Goal: Information Seeking & Learning: Learn about a topic

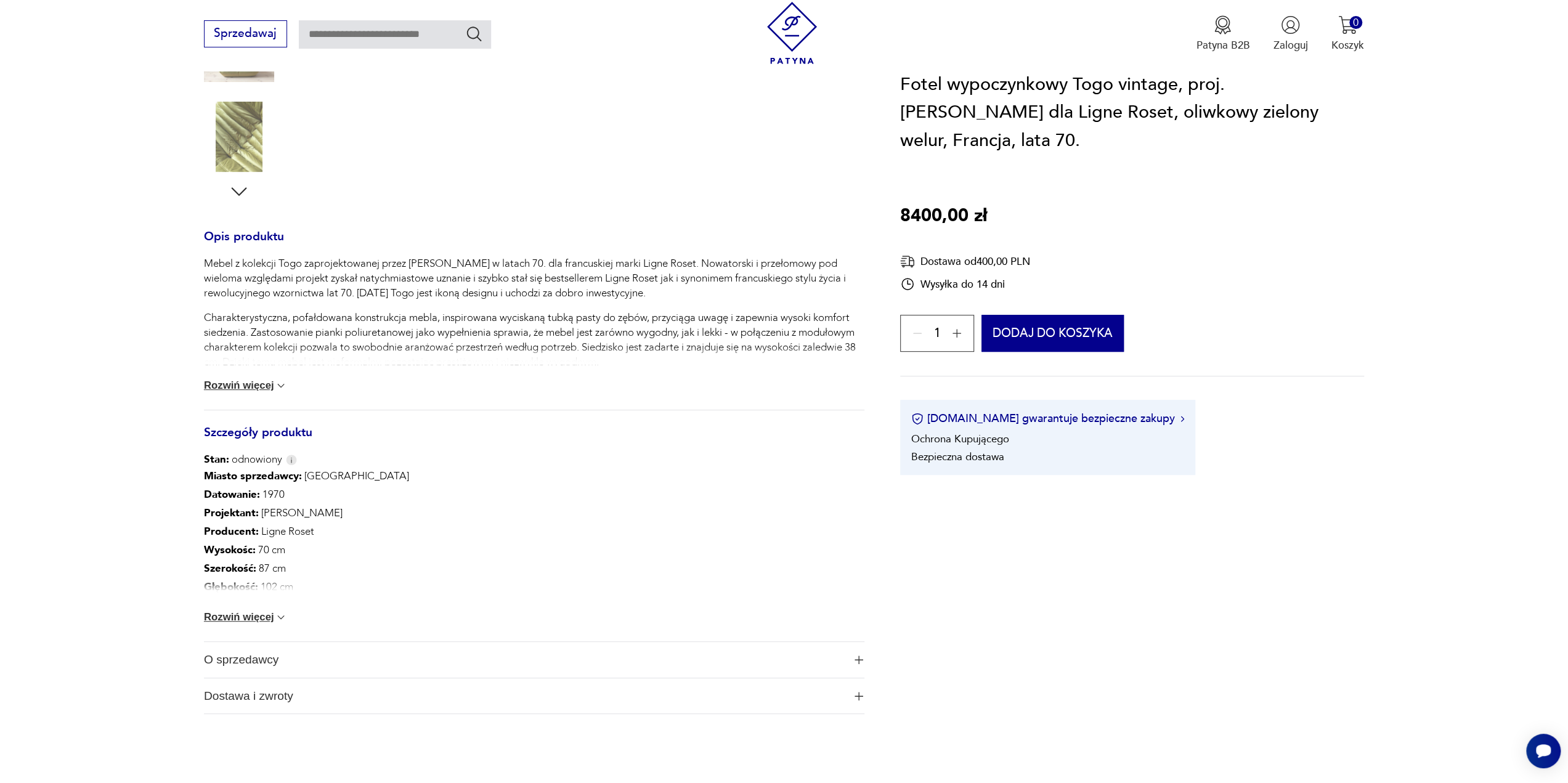
scroll to position [432, 0]
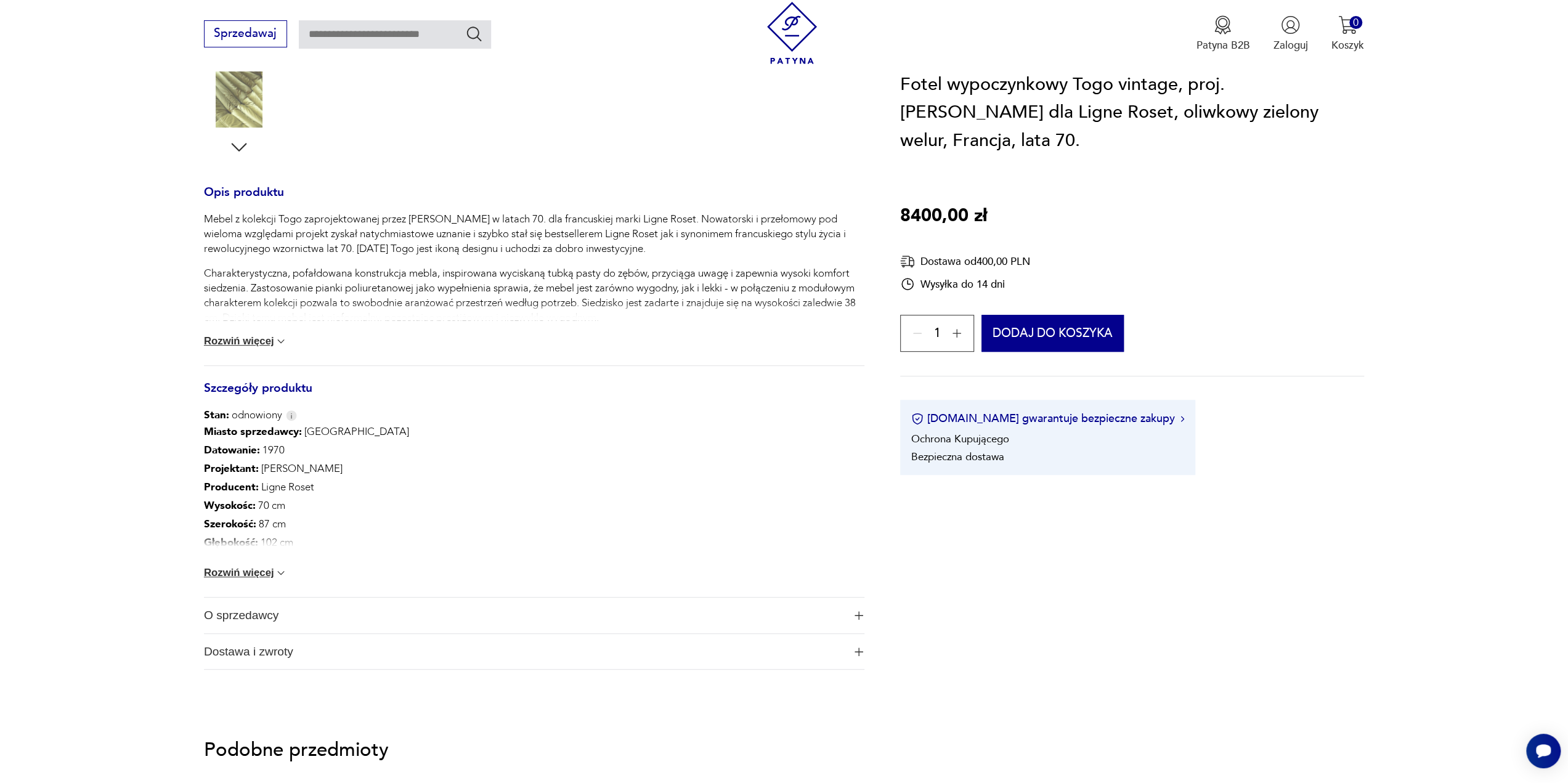
click at [241, 570] on button "Rozwiń więcej" at bounding box center [246, 572] width 84 height 12
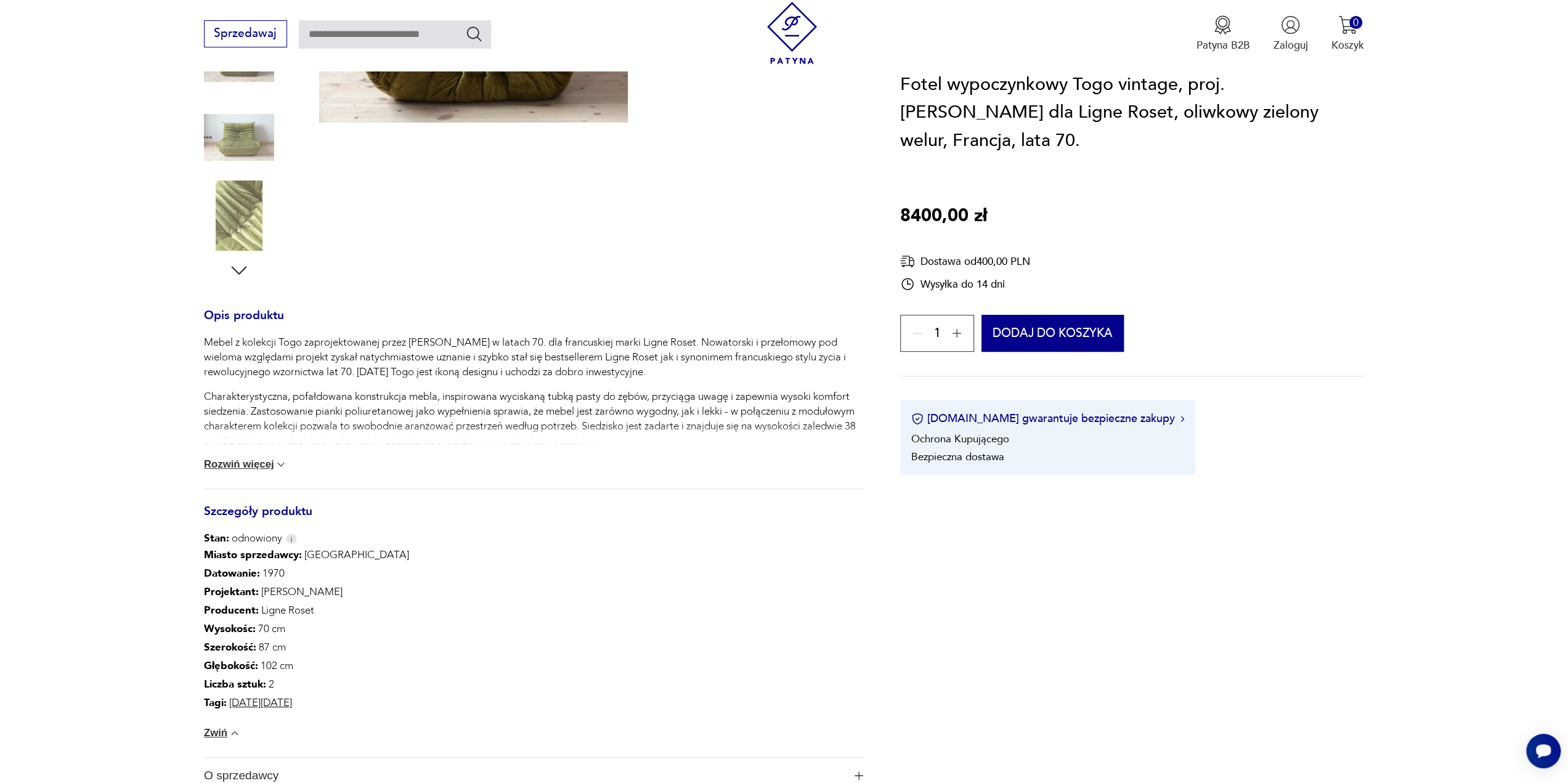
scroll to position [308, 0]
click at [262, 460] on button "Rozwiń więcej" at bounding box center [246, 464] width 84 height 12
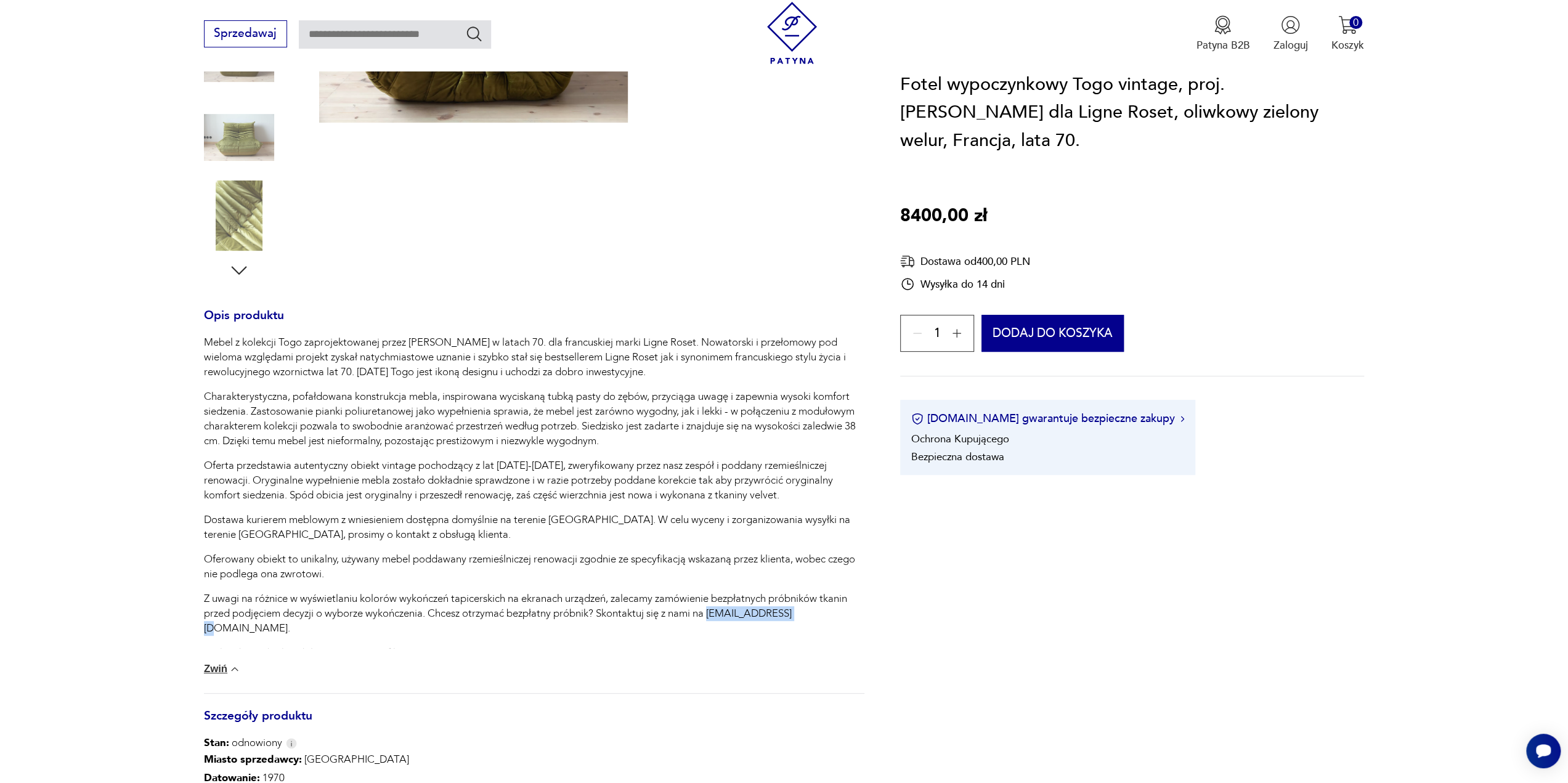
drag, startPoint x: 797, startPoint y: 617, endPoint x: 713, endPoint y: 613, distance: 84.1
click at [713, 613] on p "Z uwagi na różnice w wyświetlaniu kolorów wykończeń tapicerskich na ekranach ur…" at bounding box center [535, 614] width 661 height 44
copy p "[EMAIL_ADDRESS][DOMAIN_NAME]"
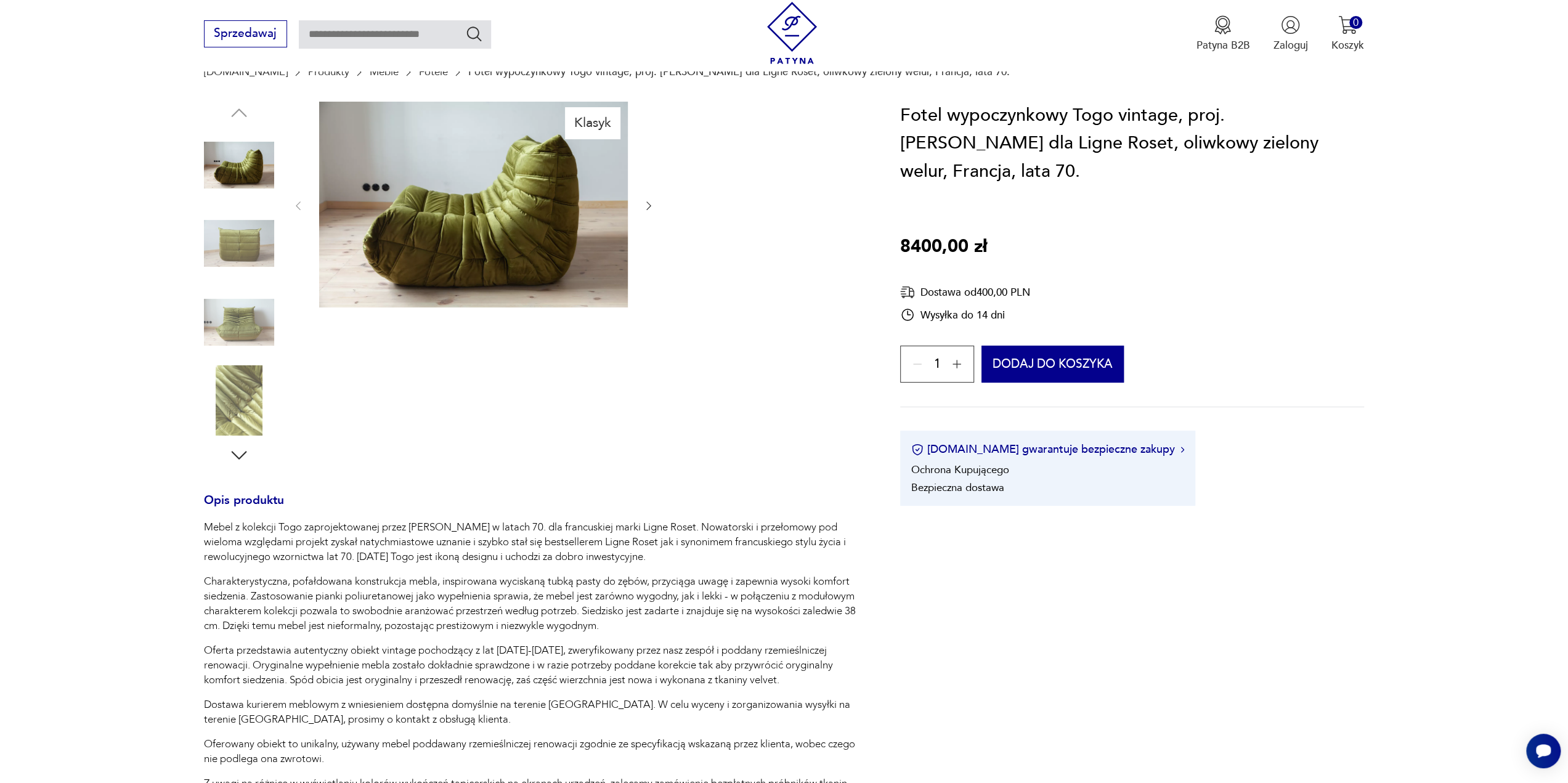
scroll to position [123, 0]
click at [219, 317] on img at bounding box center [239, 322] width 70 height 70
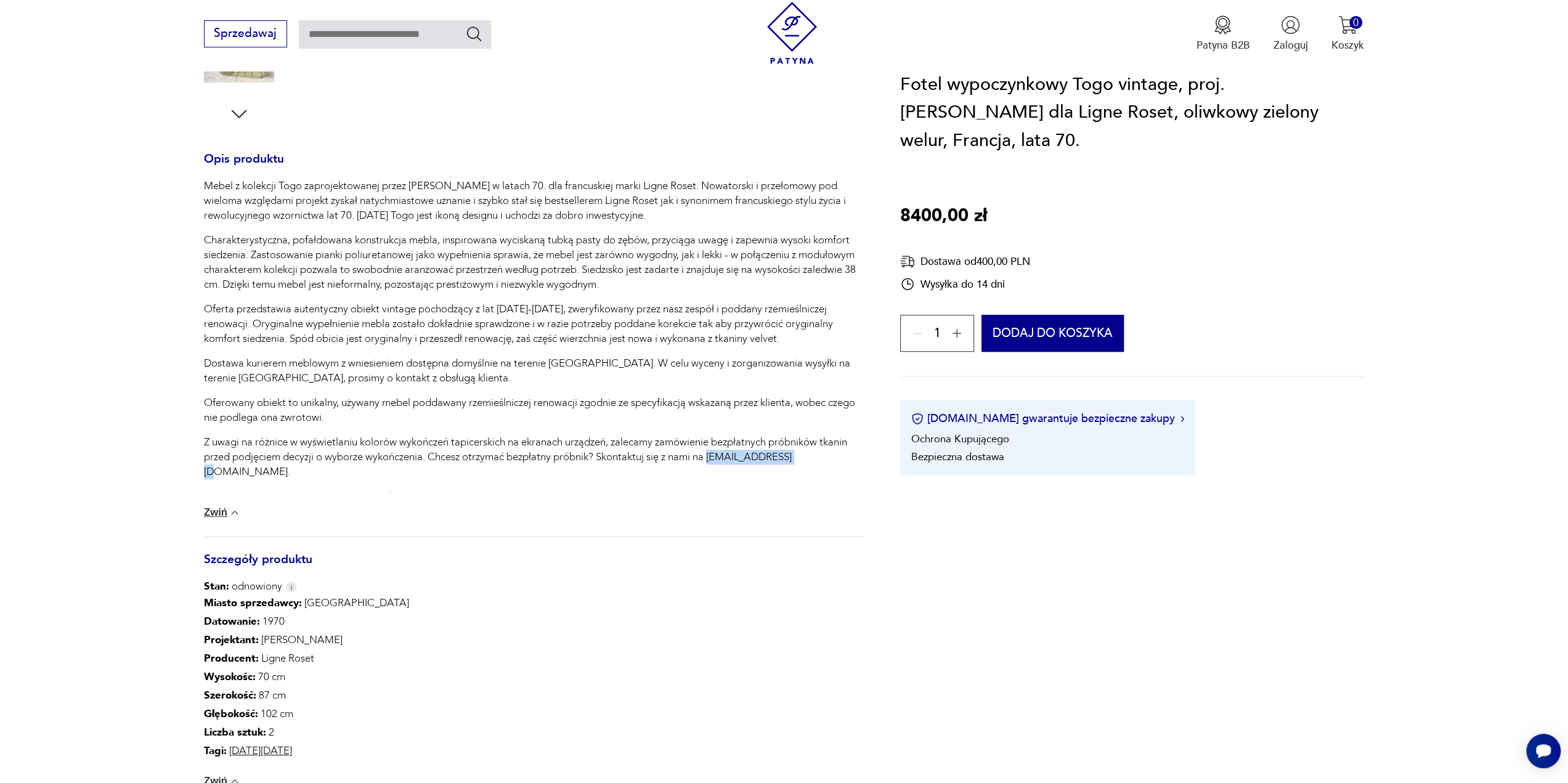
scroll to position [555, 0]
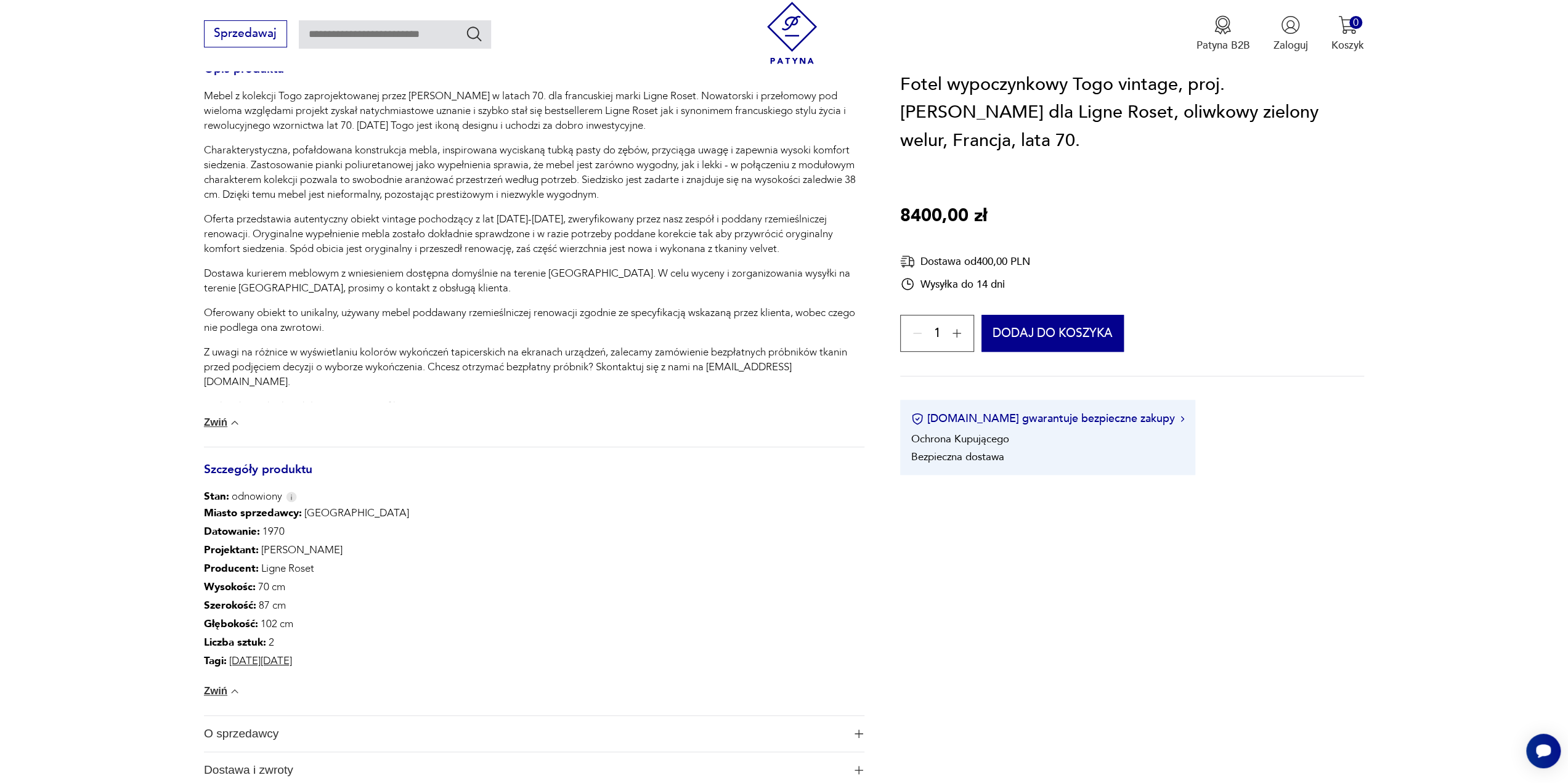
click at [728, 213] on div "Mebel z kolekcji Togo zaprojektowanej przez Michela Ducaroya w latach 70. dla f…" at bounding box center [535, 251] width 661 height 326
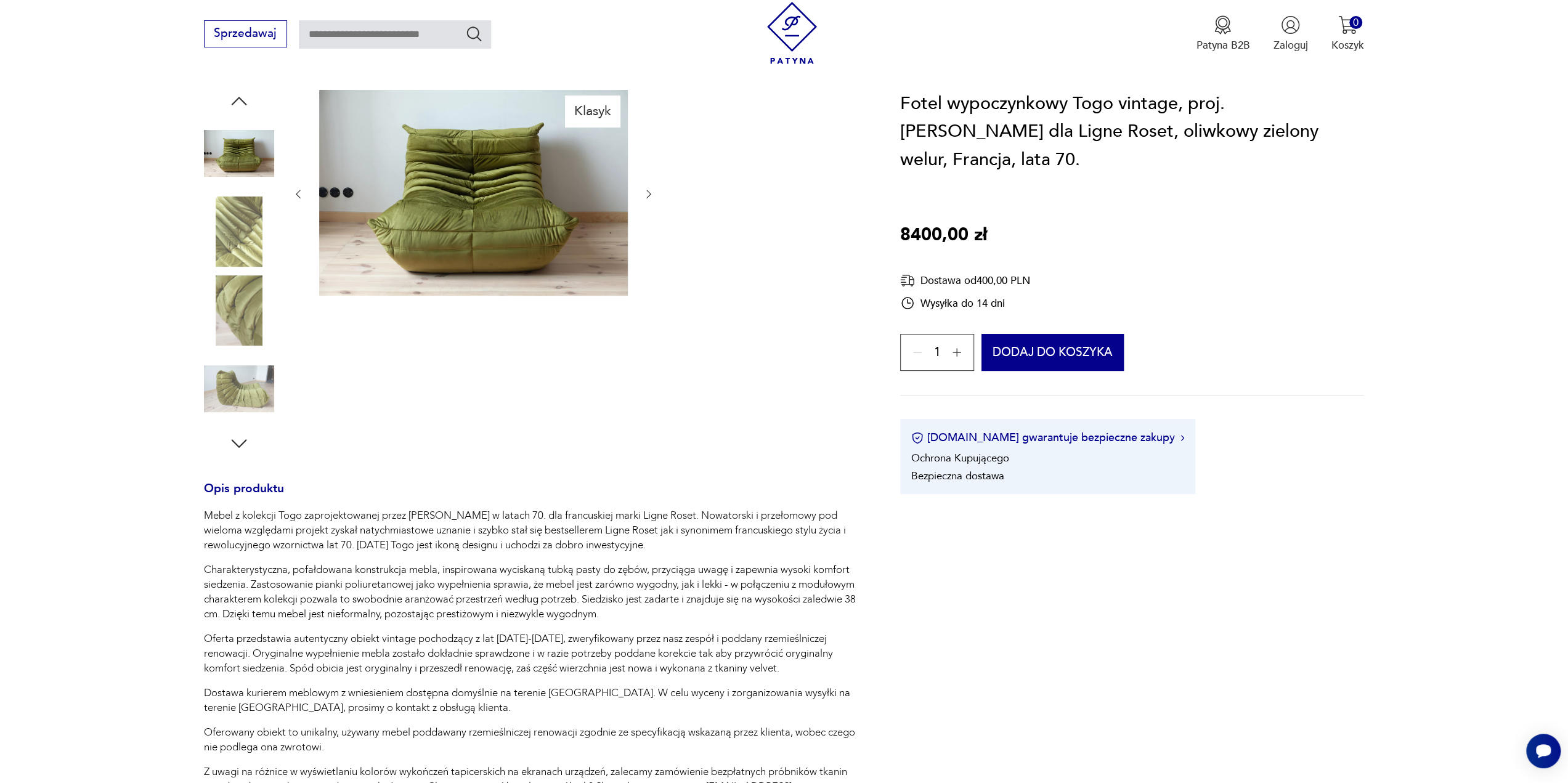
scroll to position [123, 0]
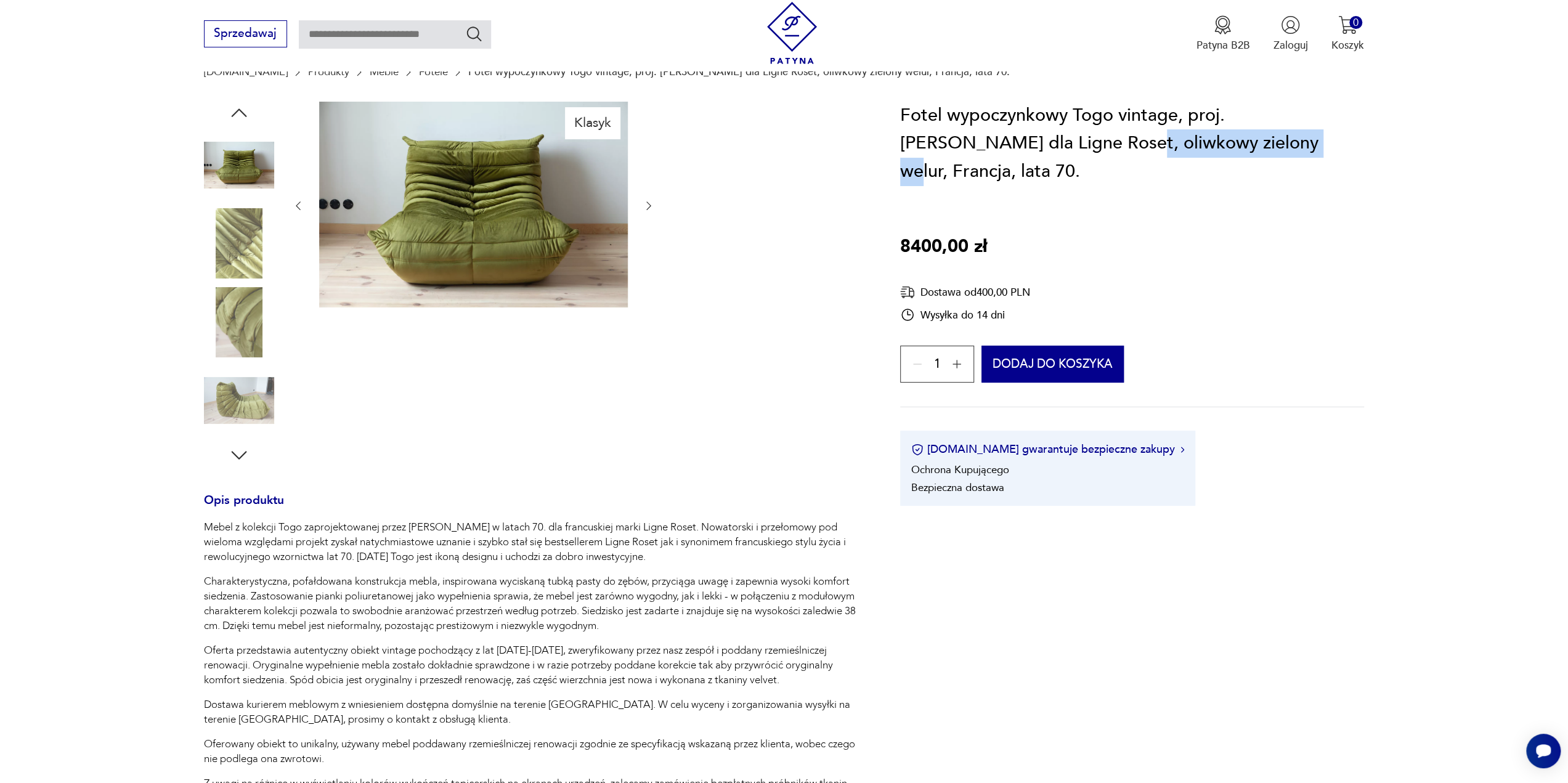
drag, startPoint x: 1008, startPoint y: 144, endPoint x: 1187, endPoint y: 139, distance: 179.1
click at [1187, 139] on h1 "Fotel wypoczynkowy Togo vintage, proj. M. Ducaroy dla Ligne Roset, oliwkowy zie…" at bounding box center [1132, 144] width 464 height 85
copy h1 "oliwkowy zielony welur"
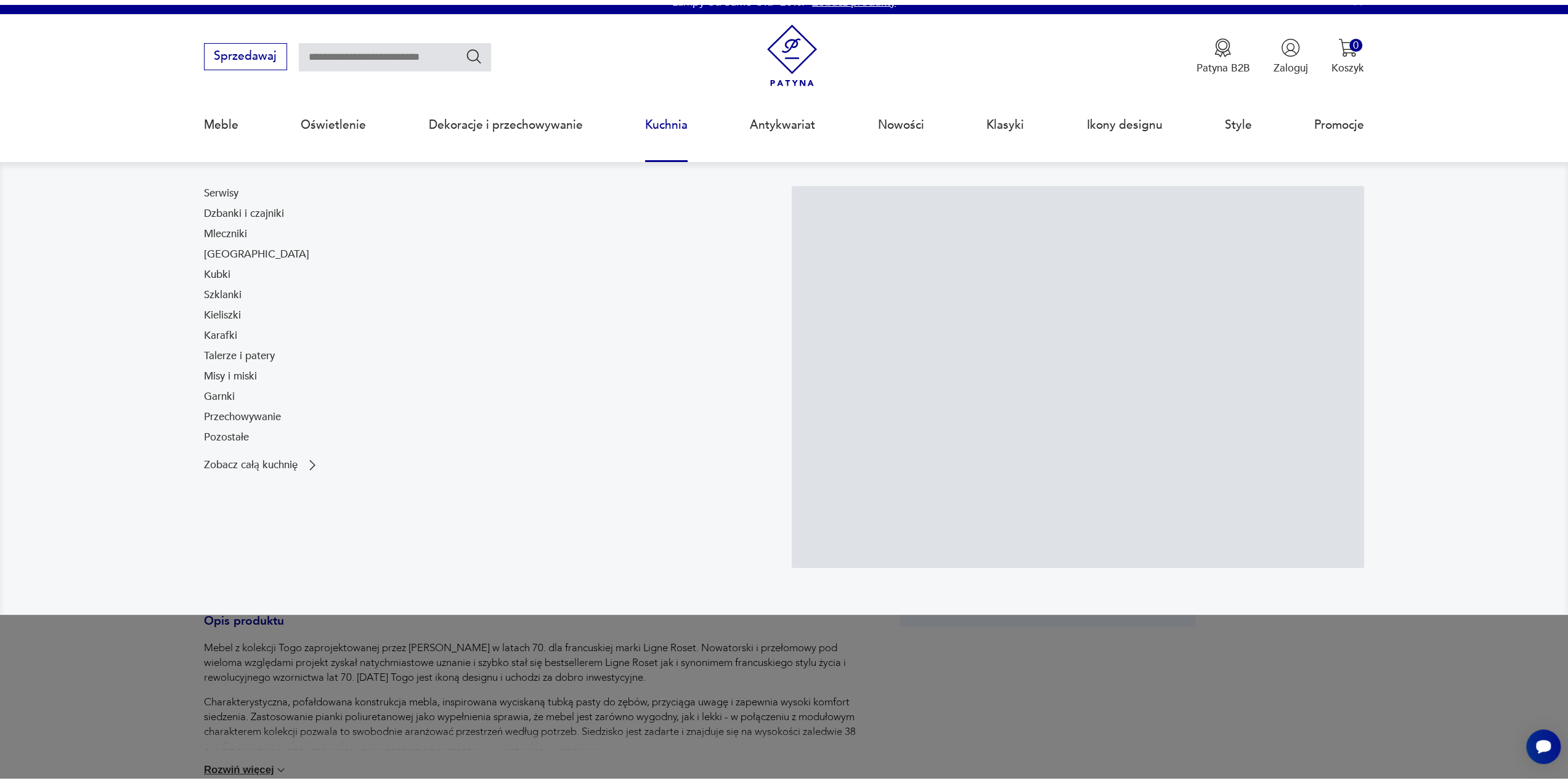
scroll to position [247, 0]
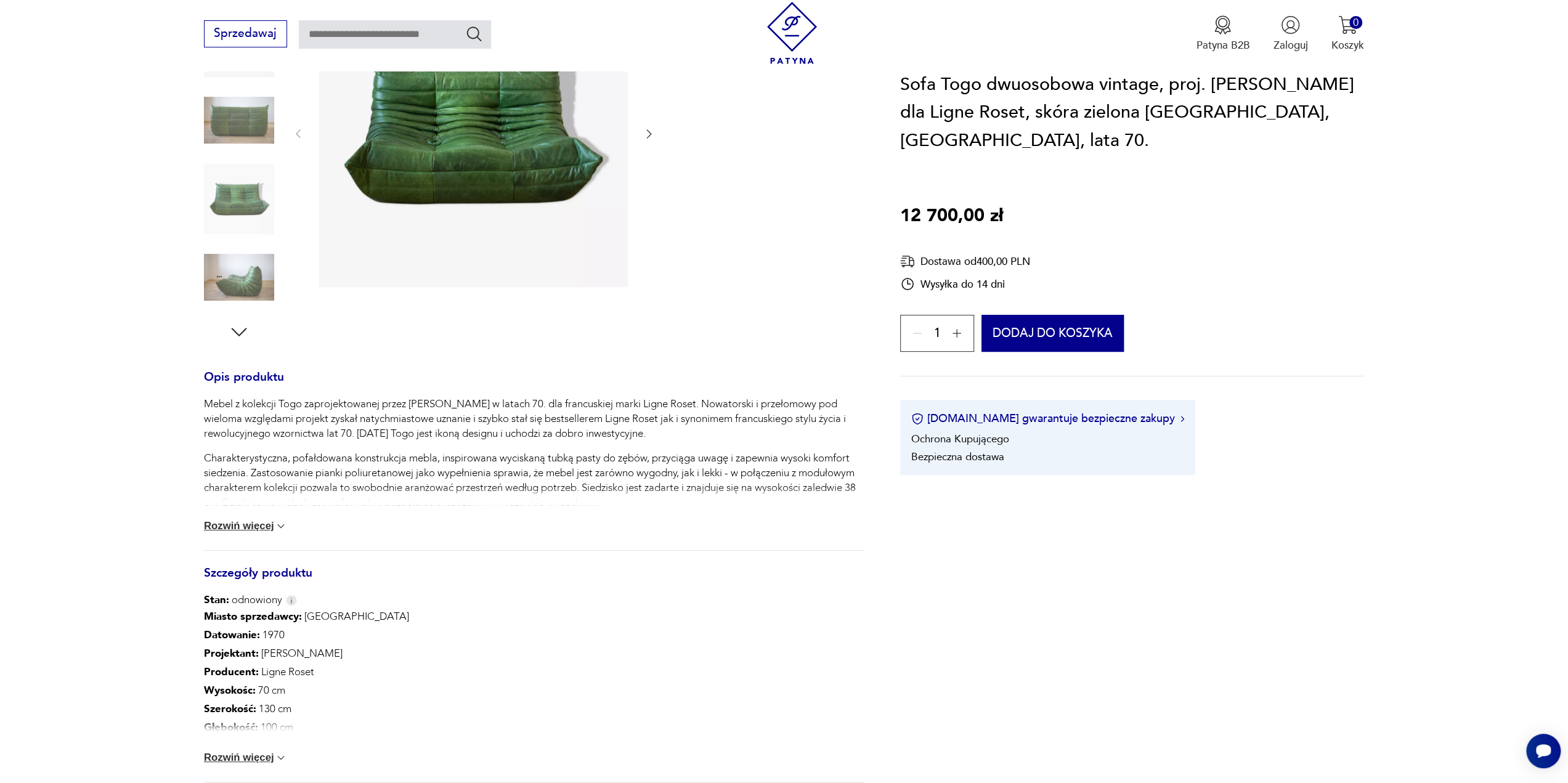
click at [247, 530] on button "Rozwiń więcej" at bounding box center [246, 525] width 84 height 12
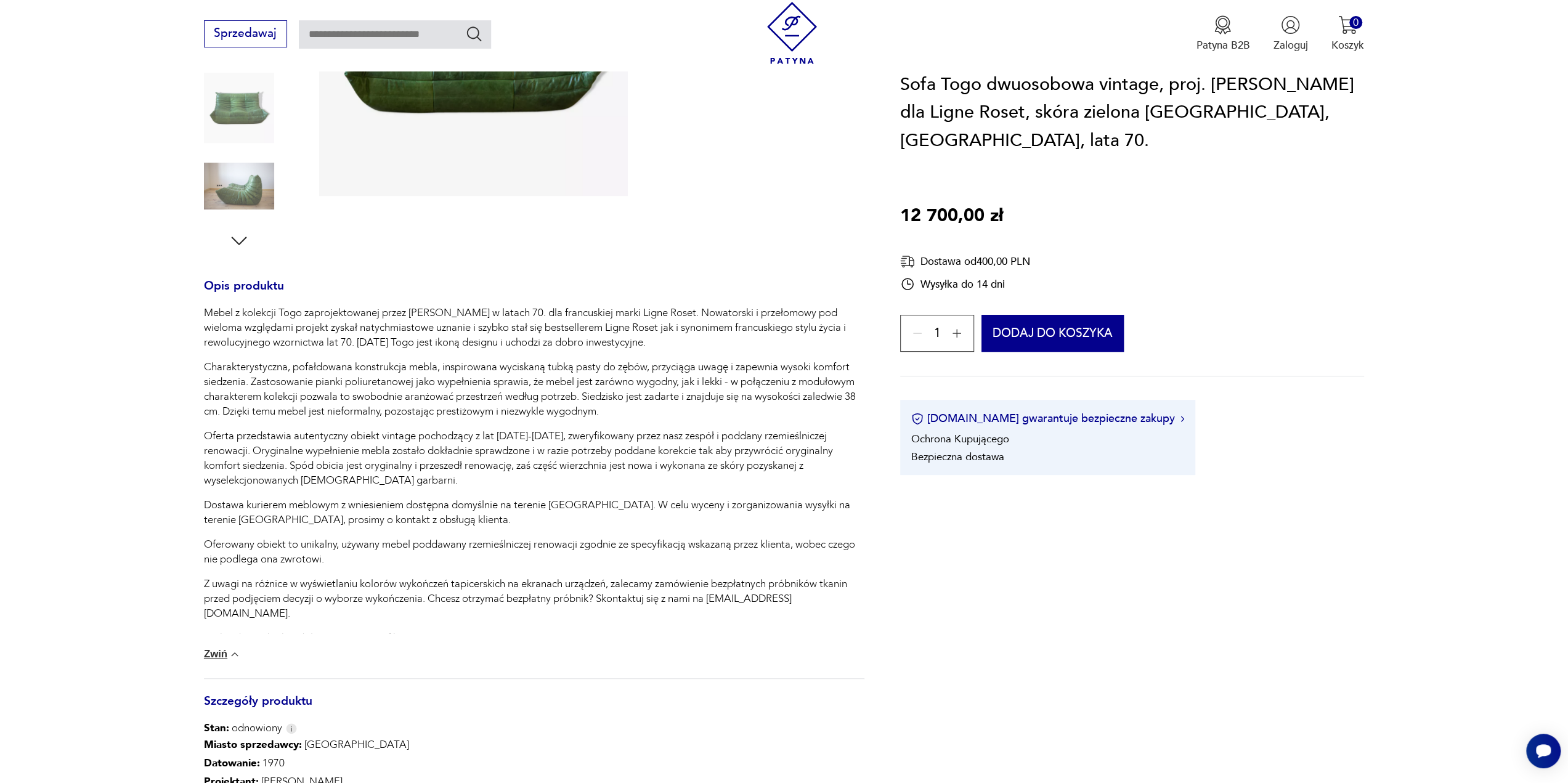
scroll to position [370, 0]
